Goal: Transaction & Acquisition: Purchase product/service

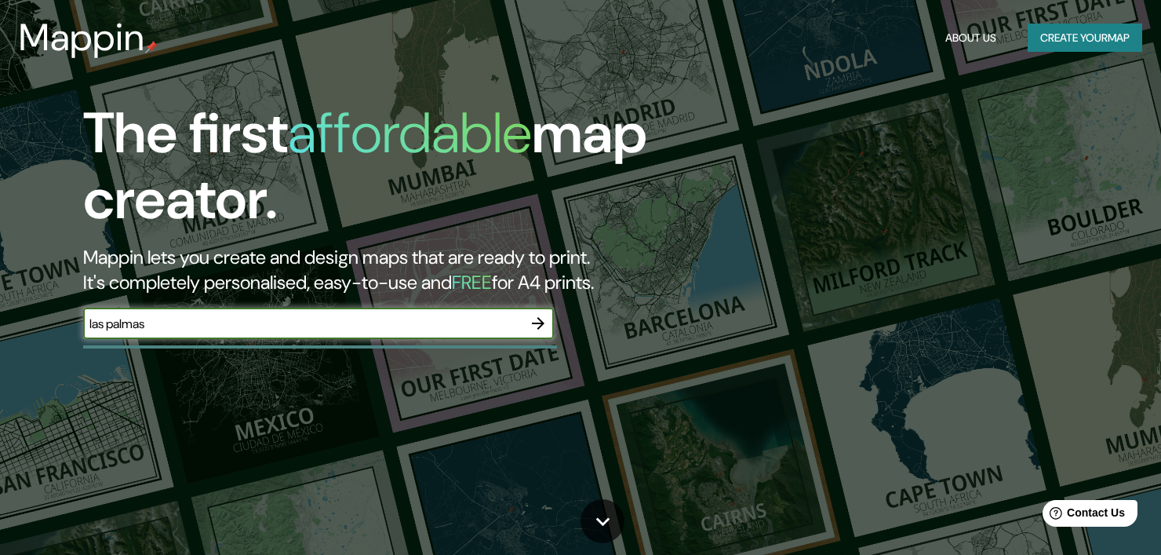
type input "las palmas"
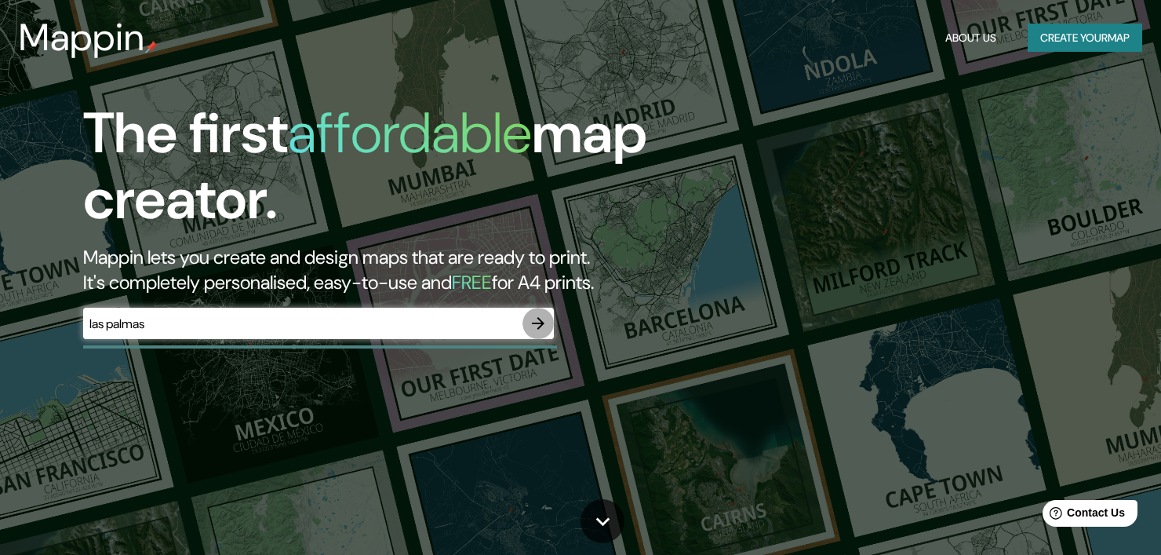
click at [539, 322] on icon "button" at bounding box center [538, 323] width 13 height 13
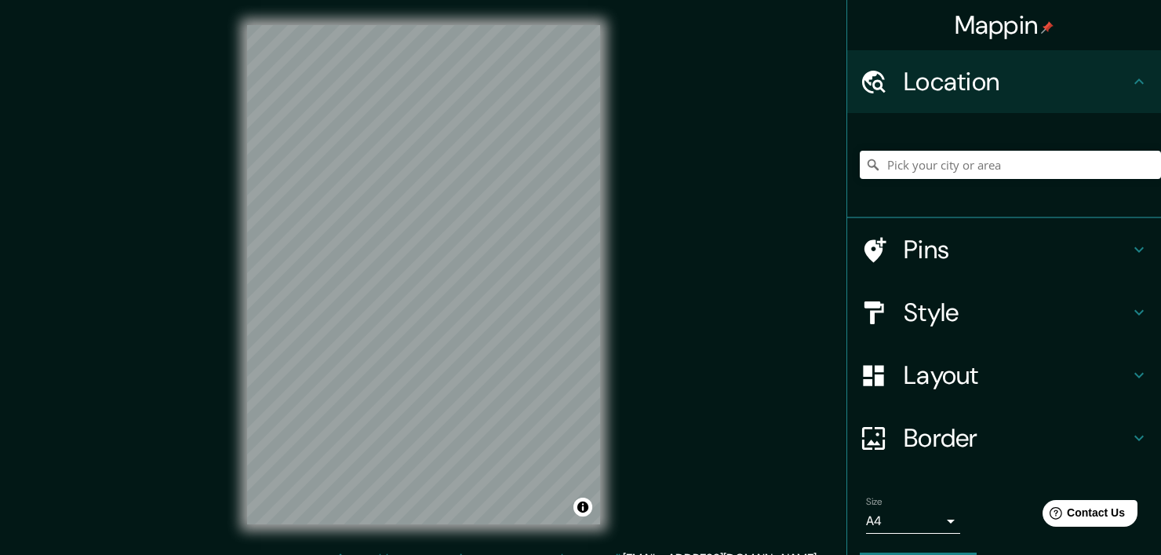
click at [1112, 247] on h4 "Pins" at bounding box center [1017, 249] width 226 height 31
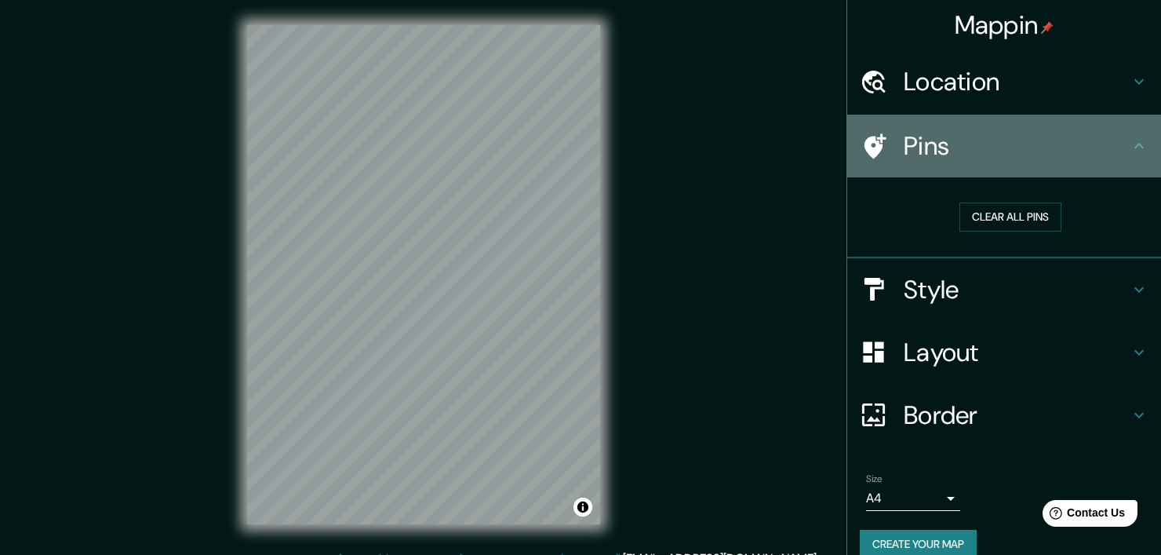
click at [1130, 141] on icon at bounding box center [1139, 146] width 19 height 19
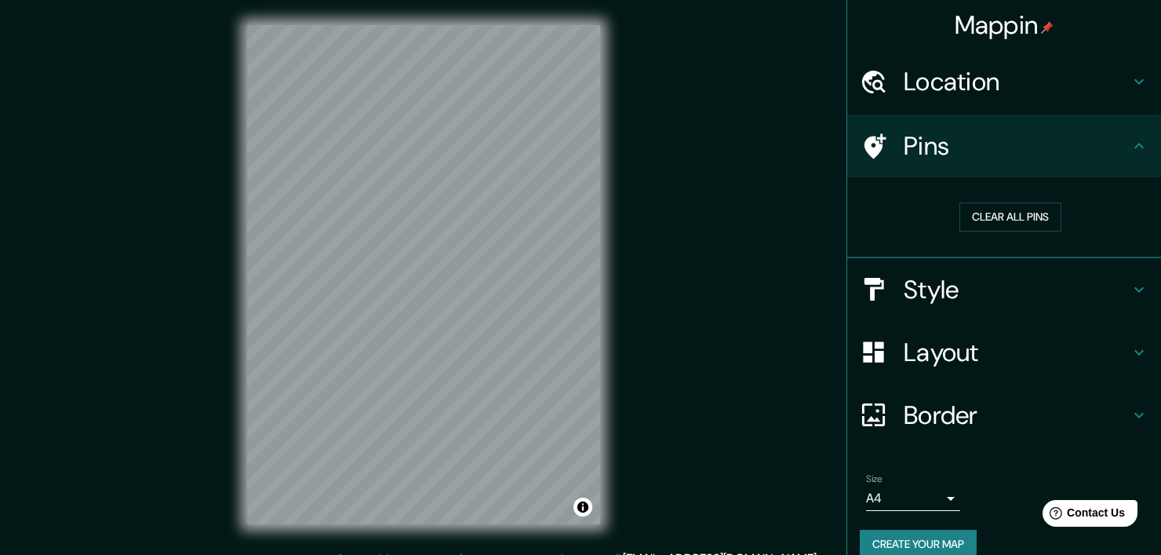
click at [1130, 291] on icon at bounding box center [1139, 289] width 19 height 19
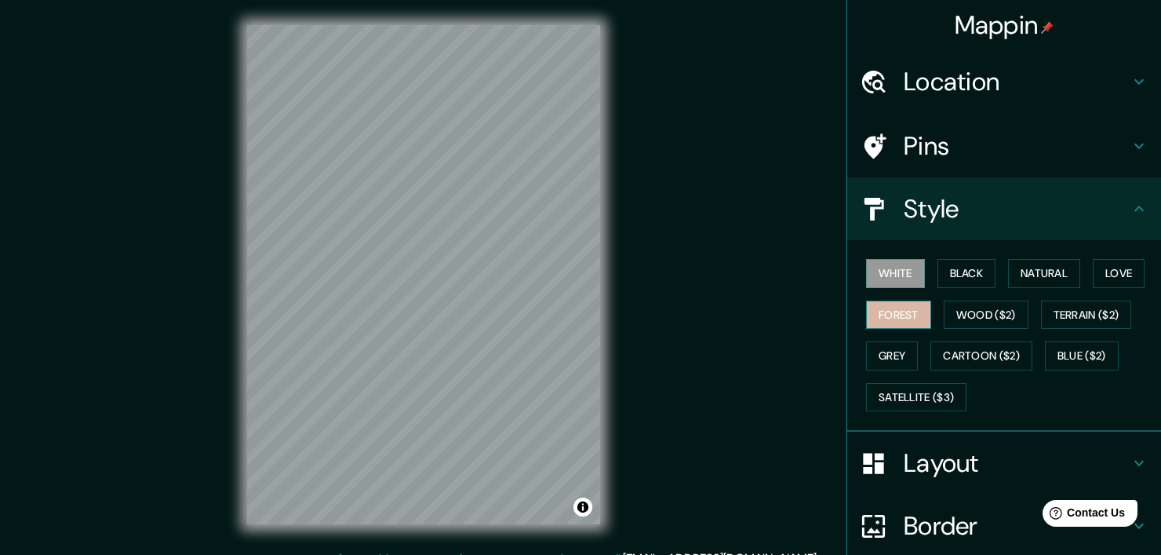
click at [902, 321] on button "Forest" at bounding box center [898, 314] width 65 height 29
click at [1062, 271] on button "Natural" at bounding box center [1044, 273] width 72 height 29
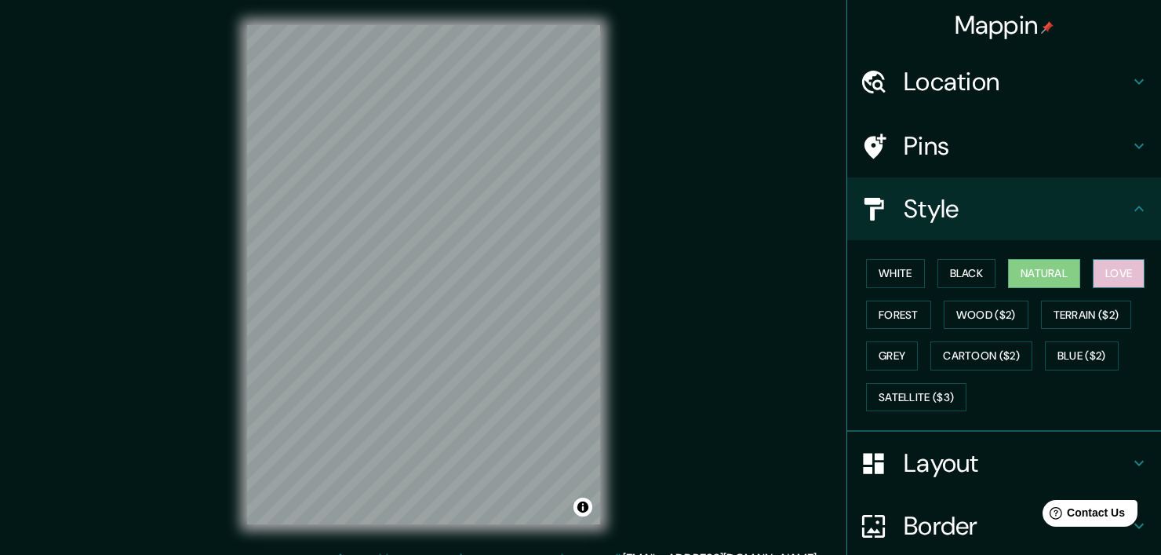
click at [1098, 273] on button "Love" at bounding box center [1119, 273] width 52 height 29
click at [894, 273] on button "White" at bounding box center [895, 273] width 59 height 29
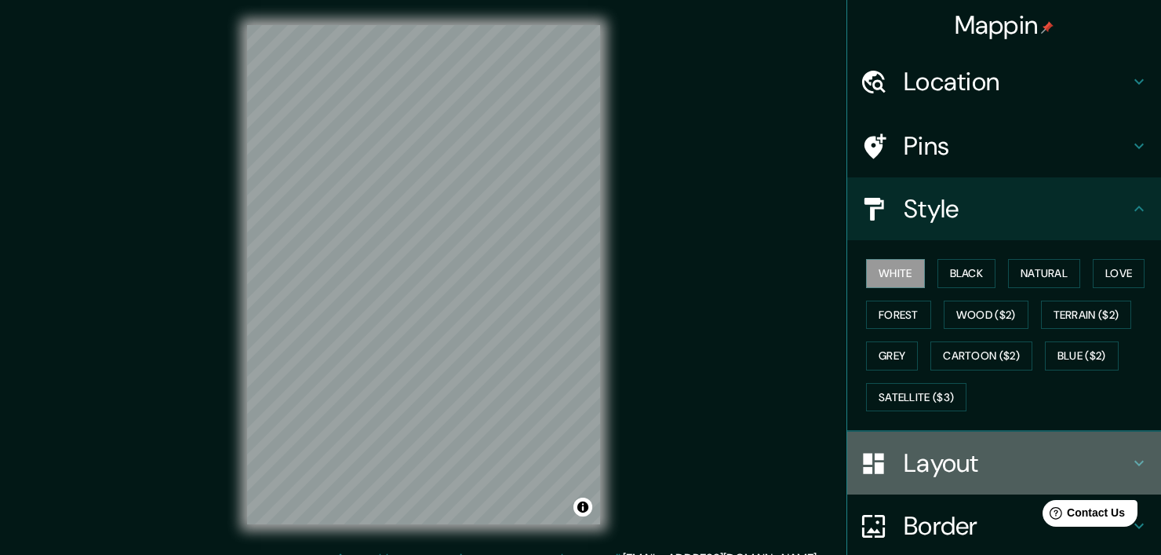
click at [981, 461] on h4 "Layout" at bounding box center [1017, 462] width 226 height 31
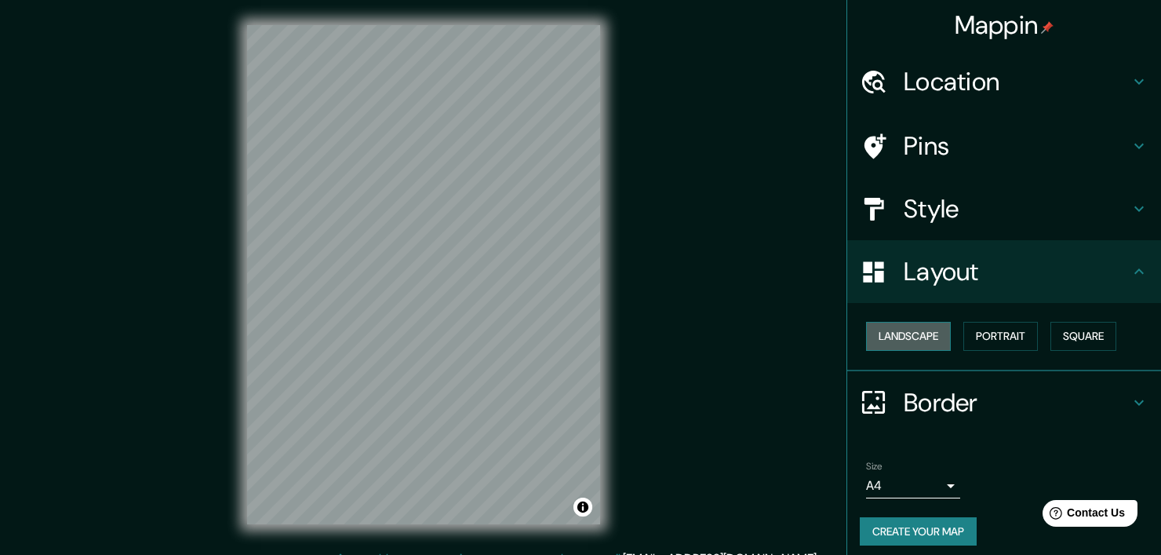
click at [912, 336] on button "Landscape" at bounding box center [908, 336] width 85 height 29
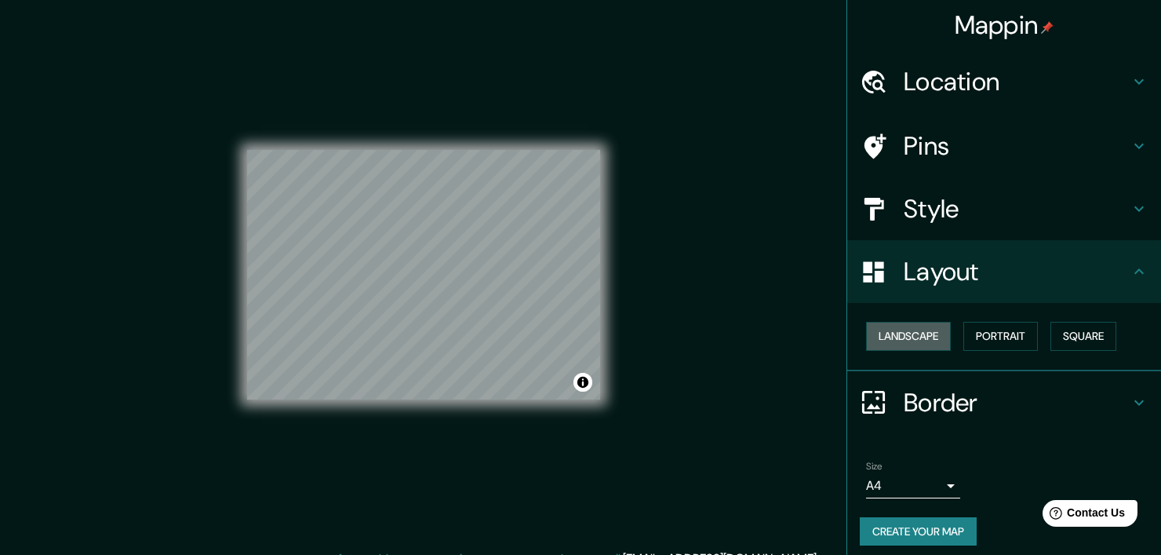
drag, startPoint x: 912, startPoint y: 336, endPoint x: 946, endPoint y: 341, distance: 35.0
click at [911, 336] on button "Landscape" at bounding box center [908, 336] width 85 height 29
click at [993, 344] on button "Portrait" at bounding box center [1000, 336] width 75 height 29
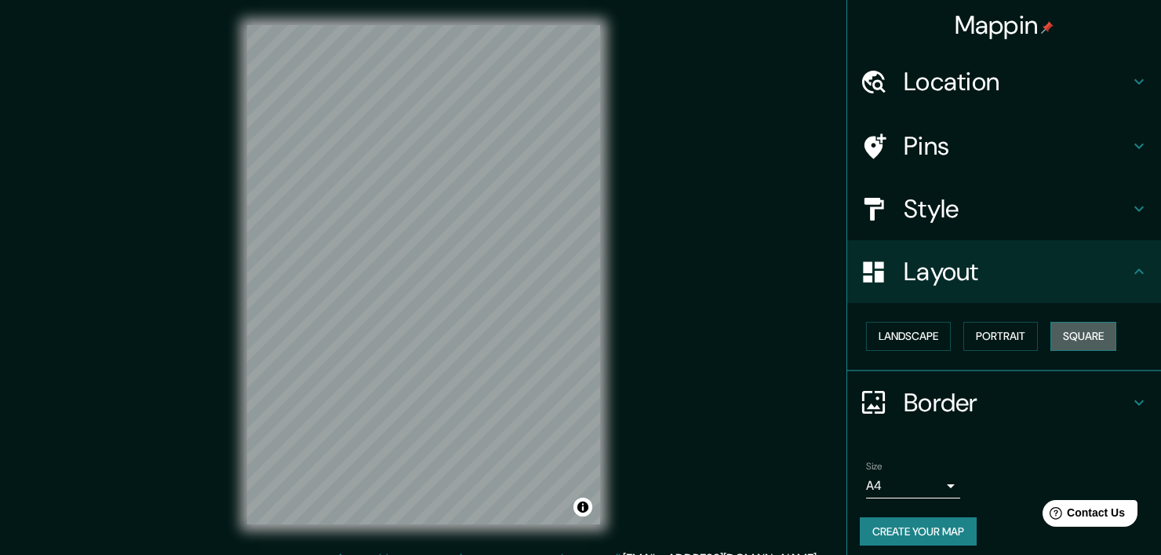
click at [1071, 326] on button "Square" at bounding box center [1083, 336] width 66 height 29
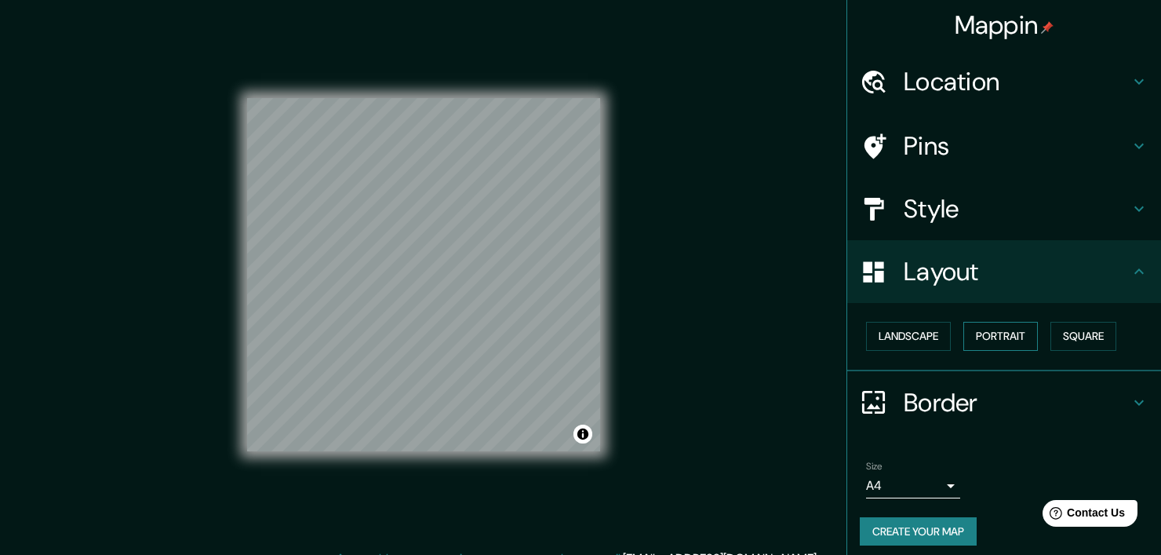
click at [1002, 334] on button "Portrait" at bounding box center [1000, 336] width 75 height 29
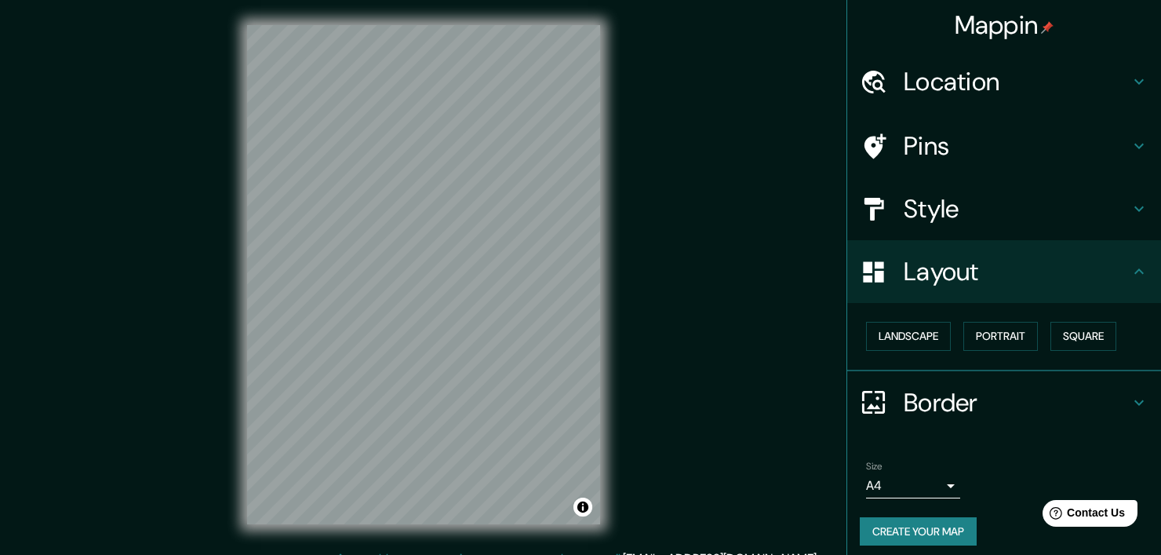
scroll to position [8, 0]
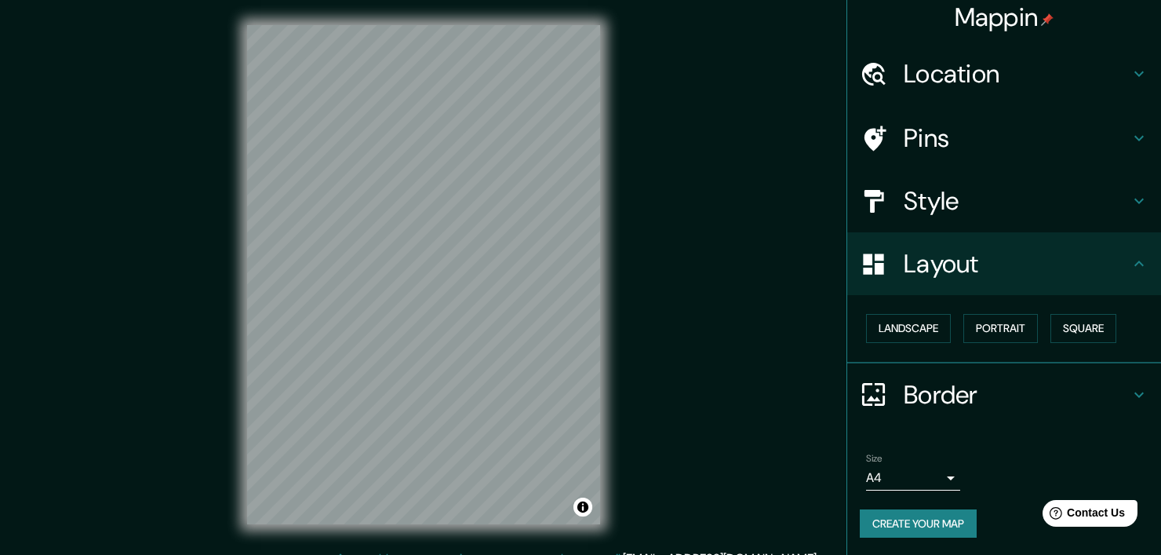
click at [1006, 390] on h4 "Border" at bounding box center [1017, 394] width 226 height 31
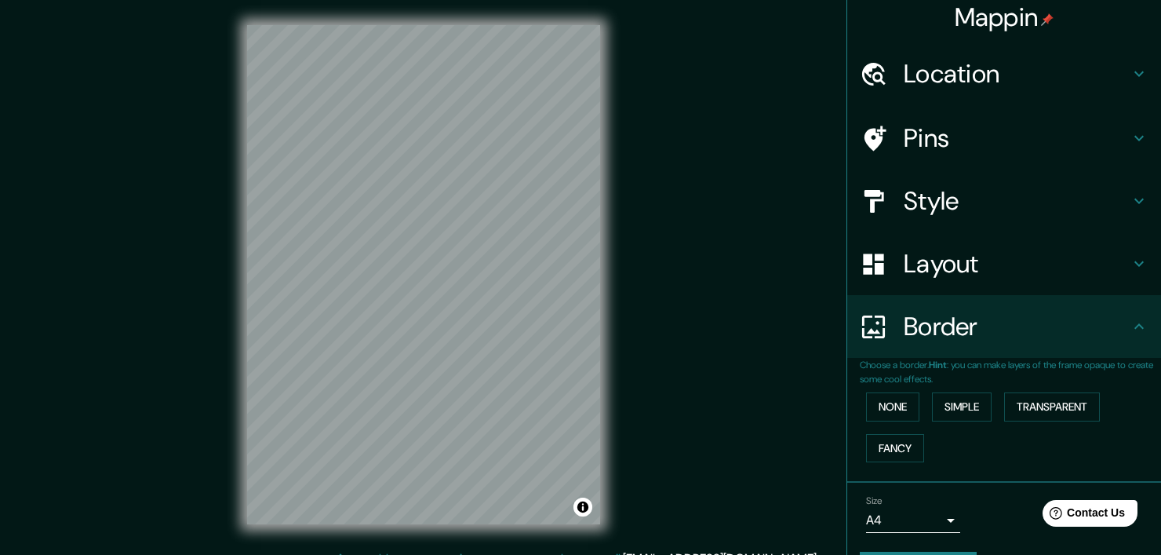
click at [1016, 361] on p "Choose a border. Hint : you can make layers of the frame opaque to create some …" at bounding box center [1010, 372] width 301 height 28
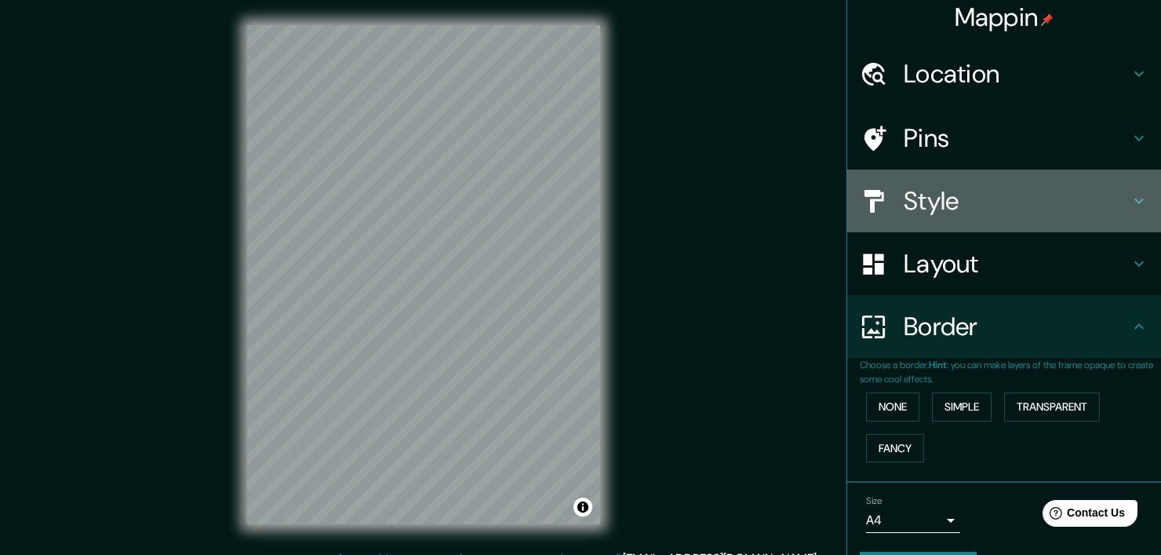
click at [1029, 209] on h4 "Style" at bounding box center [1017, 200] width 226 height 31
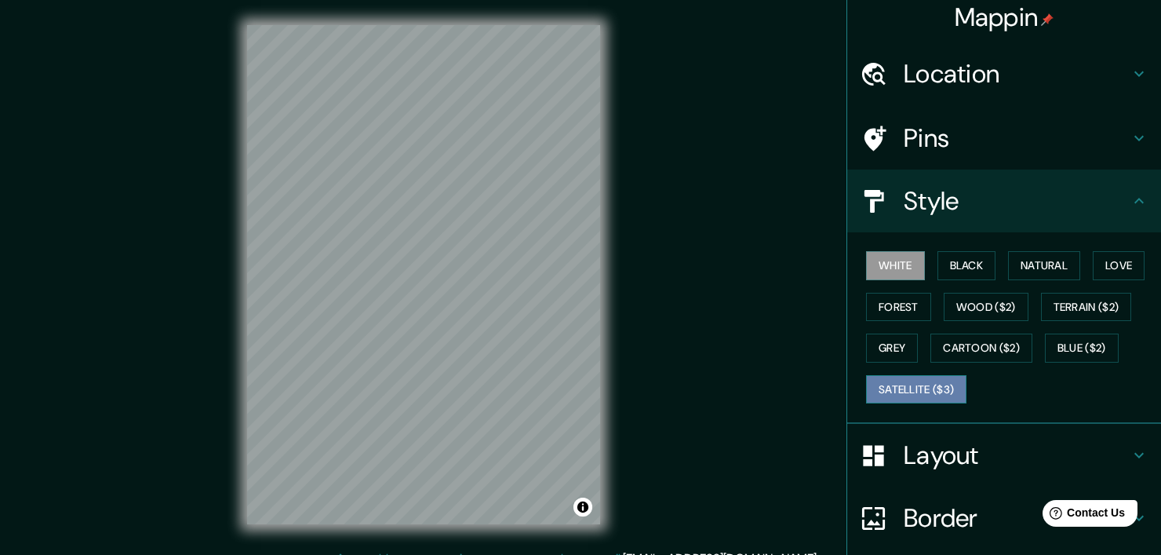
click at [909, 384] on button "Satellite ($3)" at bounding box center [916, 389] width 100 height 29
click at [875, 330] on div "White Black Natural Love Forest Wood ($2) Terrain ($2) Grey Cartoon ($2) Blue (…" at bounding box center [1010, 327] width 301 height 165
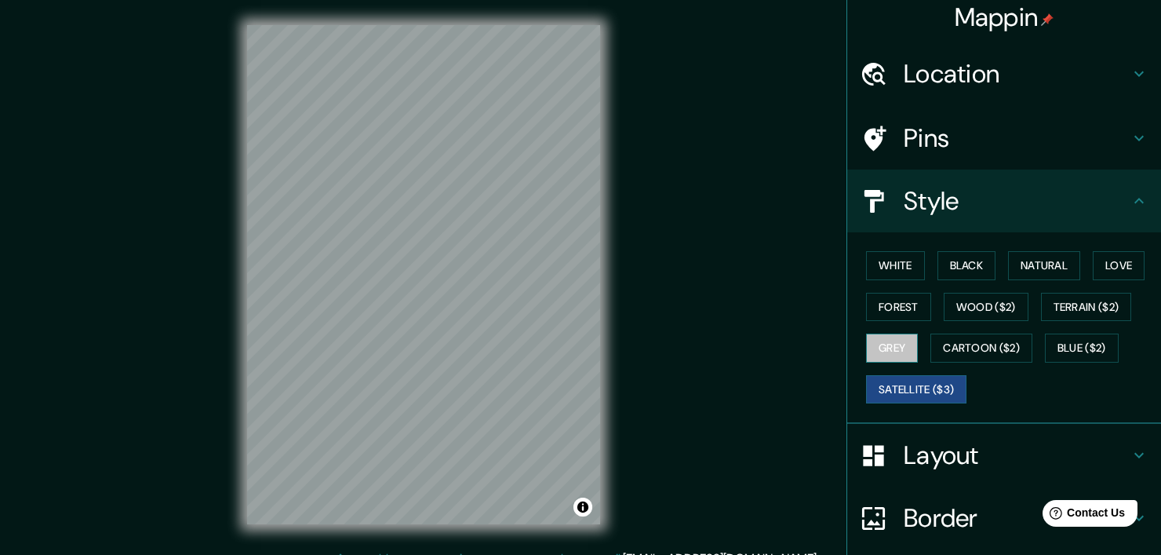
click at [878, 346] on button "Grey" at bounding box center [892, 347] width 52 height 29
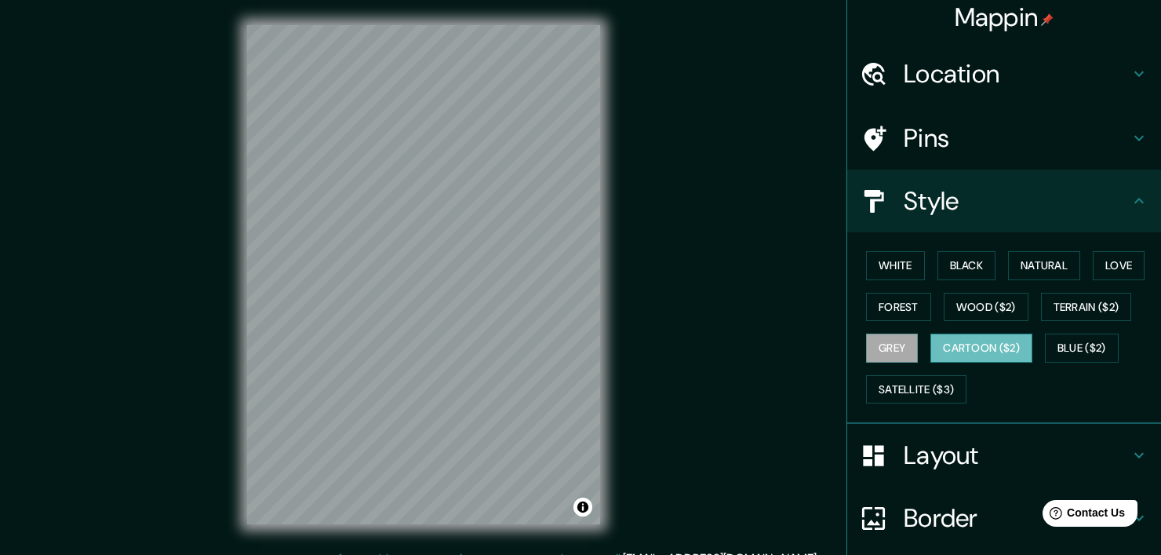
click at [960, 344] on button "Cartoon ($2)" at bounding box center [981, 347] width 102 height 29
click at [1080, 346] on button "Blue ($2)" at bounding box center [1082, 347] width 74 height 29
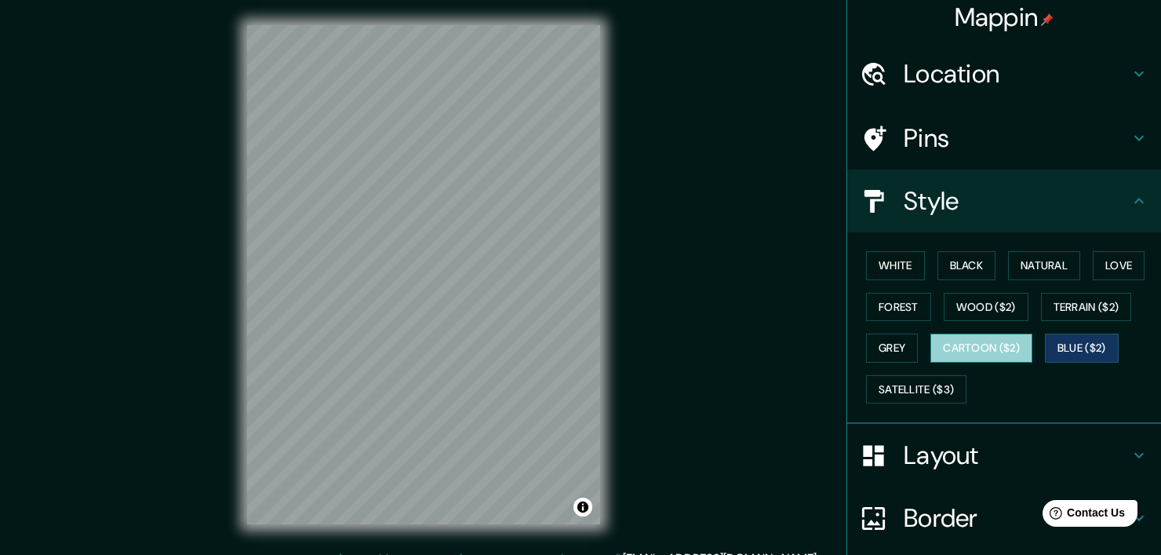
click at [982, 352] on button "Cartoon ($2)" at bounding box center [981, 347] width 102 height 29
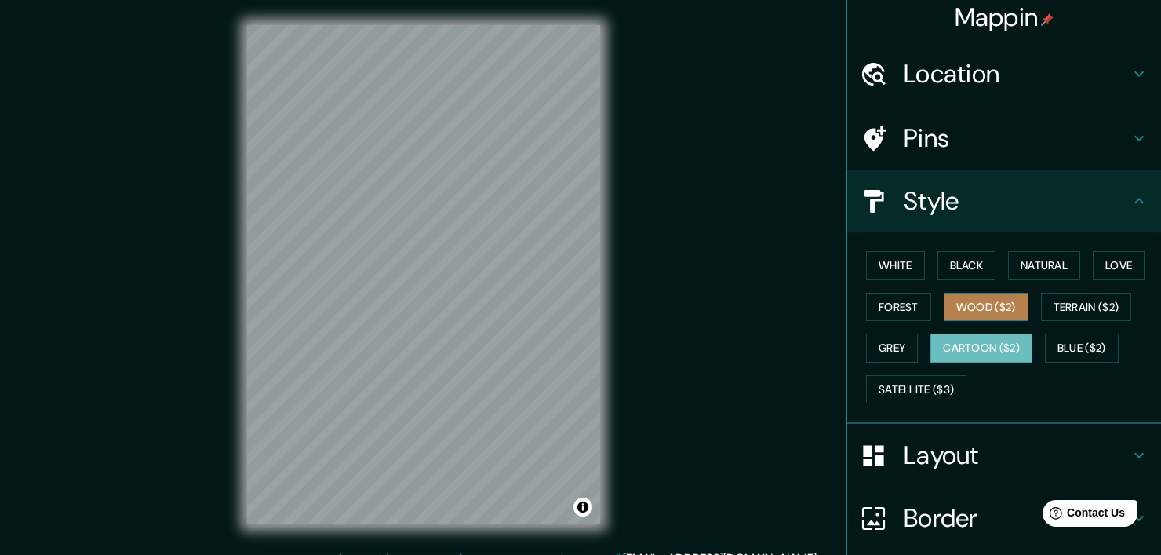
click at [965, 314] on button "Wood ($2)" at bounding box center [986, 307] width 85 height 29
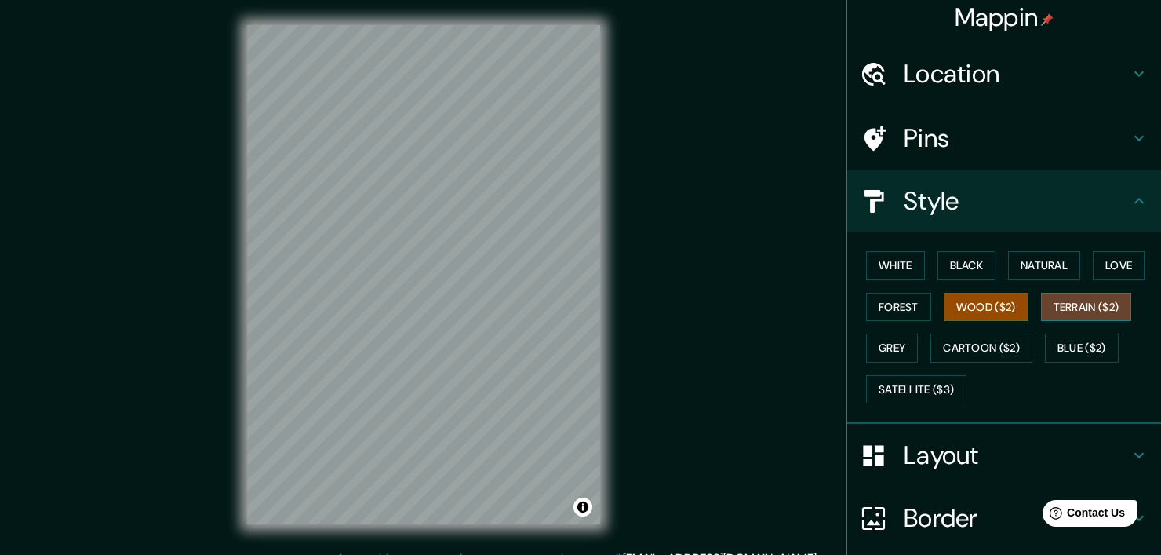
click at [1065, 305] on button "Terrain ($2)" at bounding box center [1086, 307] width 91 height 29
click at [905, 260] on button "White" at bounding box center [895, 265] width 59 height 29
